Goal: Information Seeking & Learning: Learn about a topic

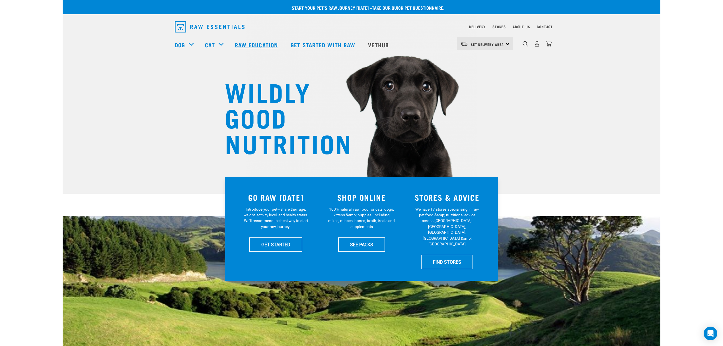
click at [247, 42] on link "Raw Education" at bounding box center [257, 44] width 56 height 23
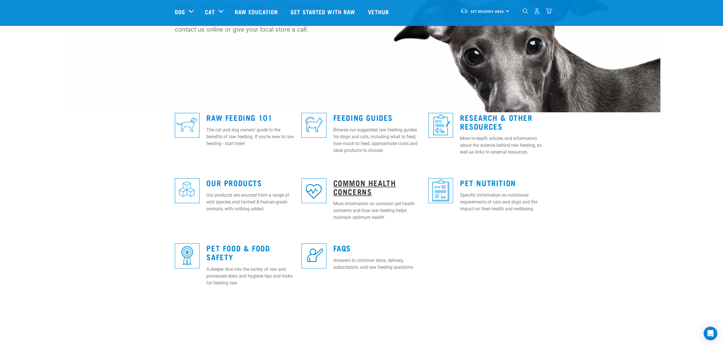
scroll to position [114, 0]
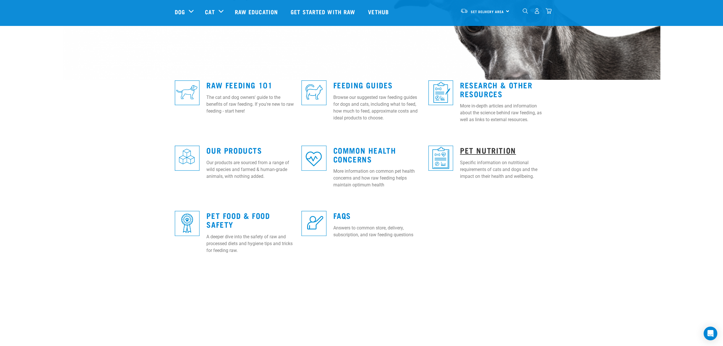
click at [487, 149] on link "Pet Nutrition" at bounding box center [488, 150] width 56 height 4
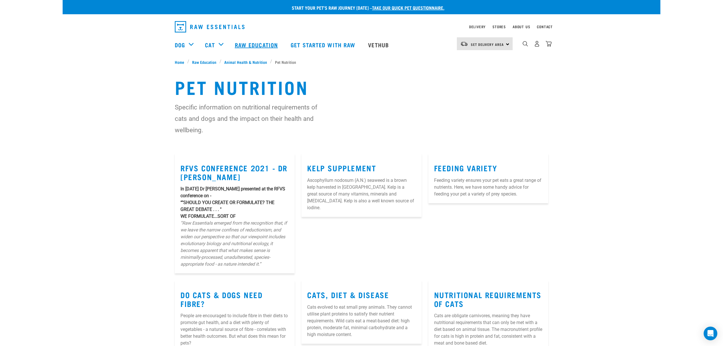
click at [252, 43] on link "Raw Education" at bounding box center [257, 44] width 56 height 23
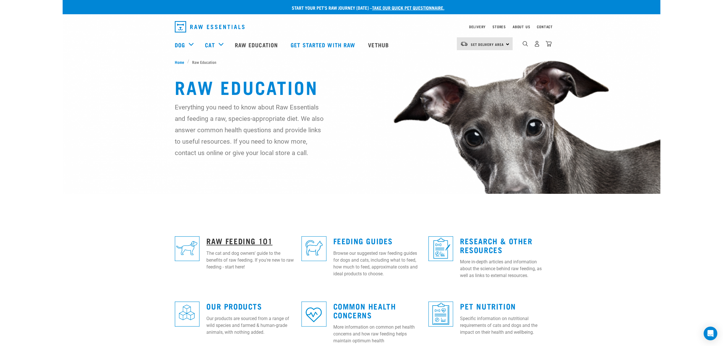
click at [240, 238] on link "Raw Feeding 101" at bounding box center [239, 240] width 66 height 4
click at [238, 243] on link "Raw Feeding 101" at bounding box center [239, 240] width 66 height 4
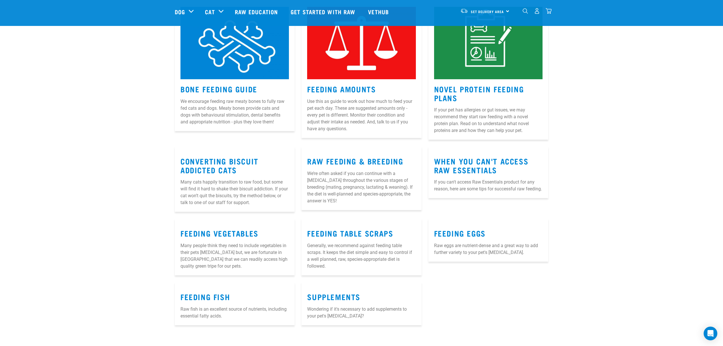
scroll to position [569, 0]
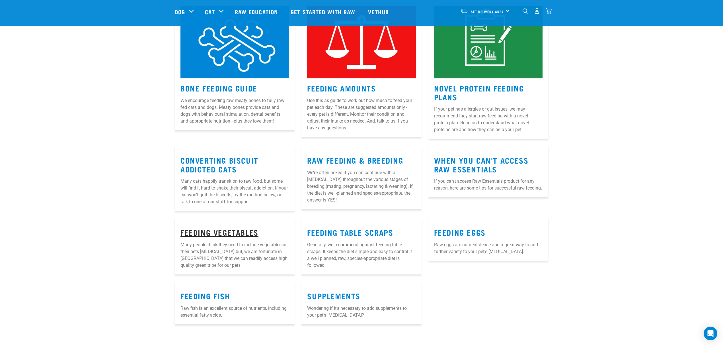
click at [235, 230] on link "Feeding Vegetables" at bounding box center [219, 232] width 78 height 4
